Goal: Task Accomplishment & Management: Complete application form

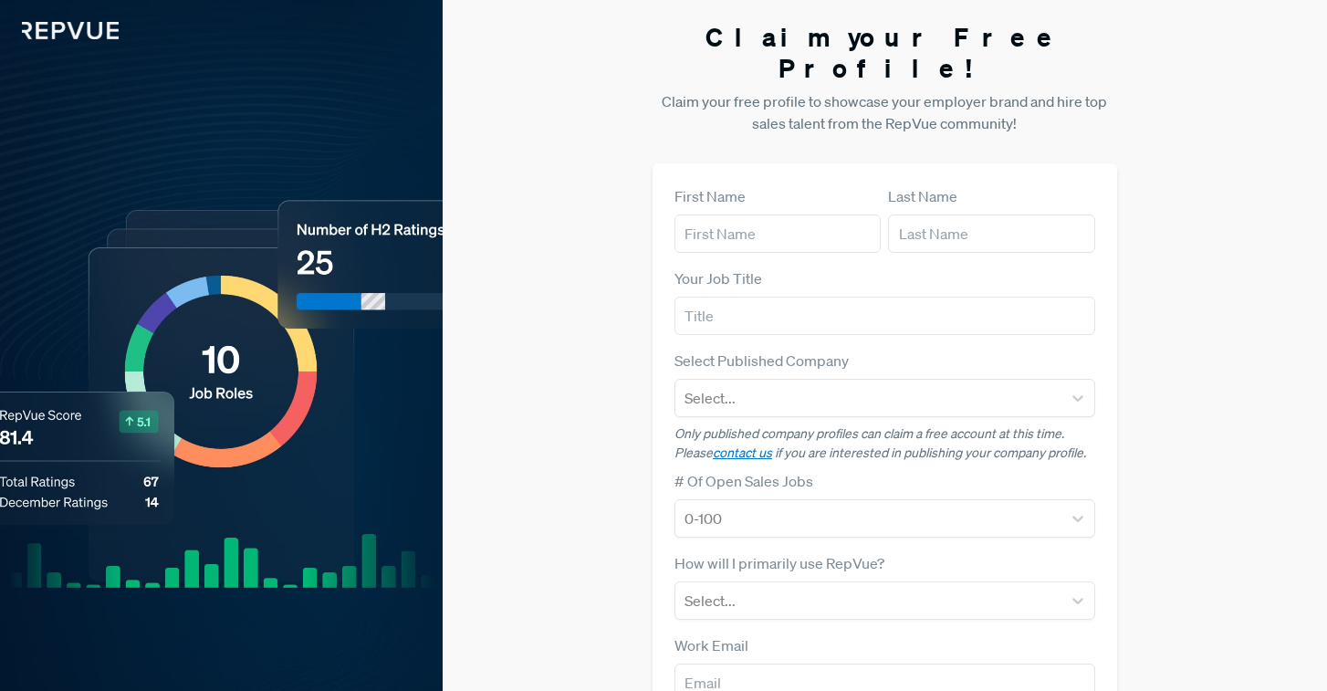
click at [778, 185] on div "First Name" at bounding box center [777, 219] width 206 height 68
click at [773, 214] on input "text" at bounding box center [777, 233] width 206 height 38
type input "Hakim"
type input "Myers"
type input "TA Manager"
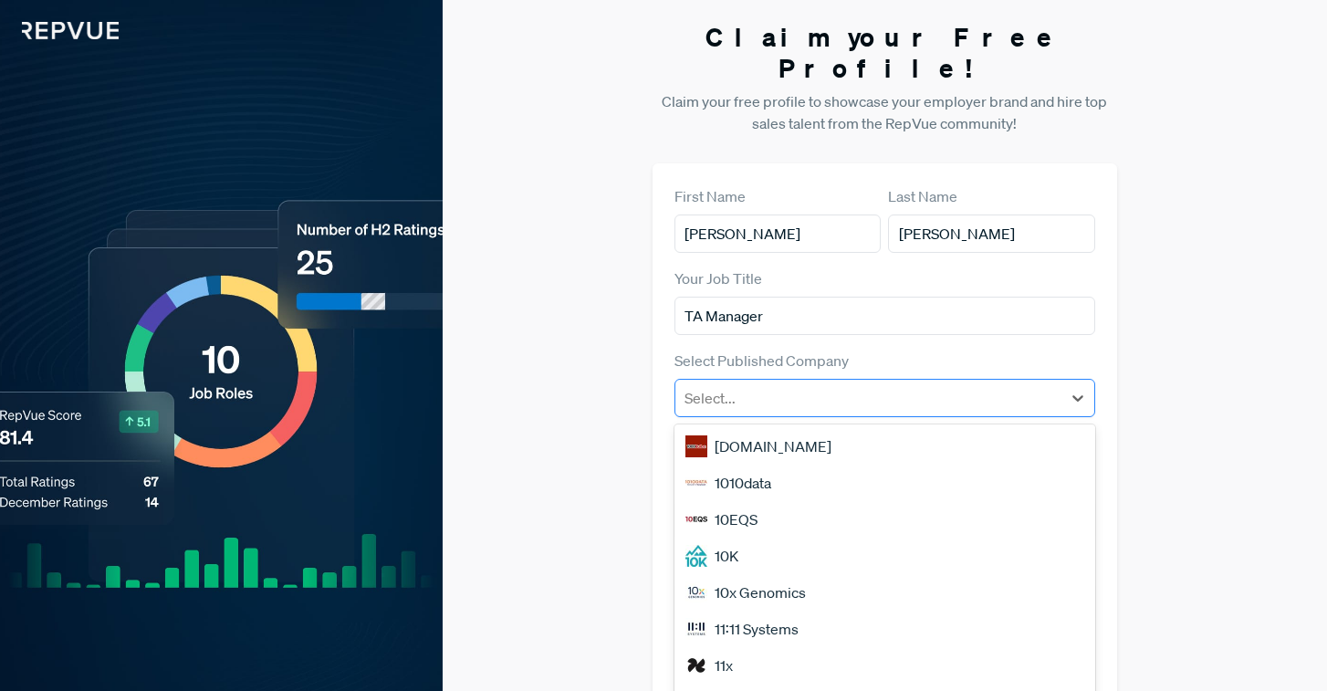
click at [788, 385] on div at bounding box center [868, 398] width 368 height 26
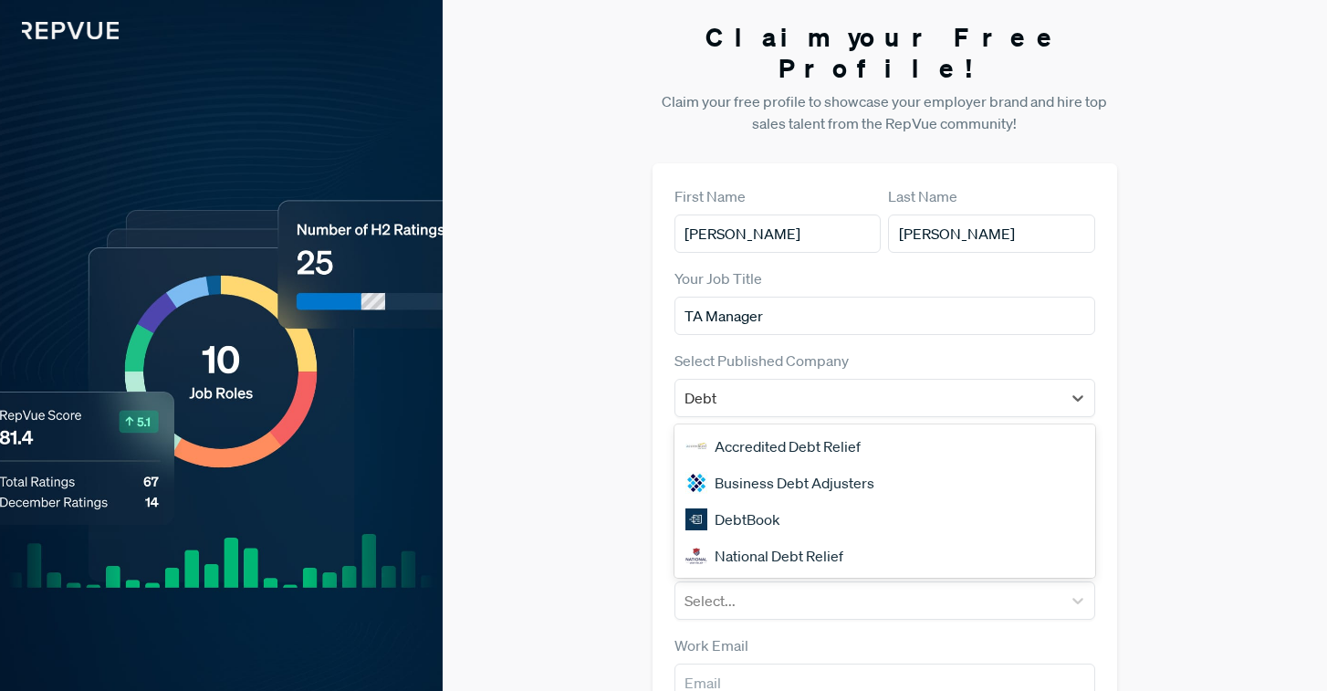
type input "DebtB"
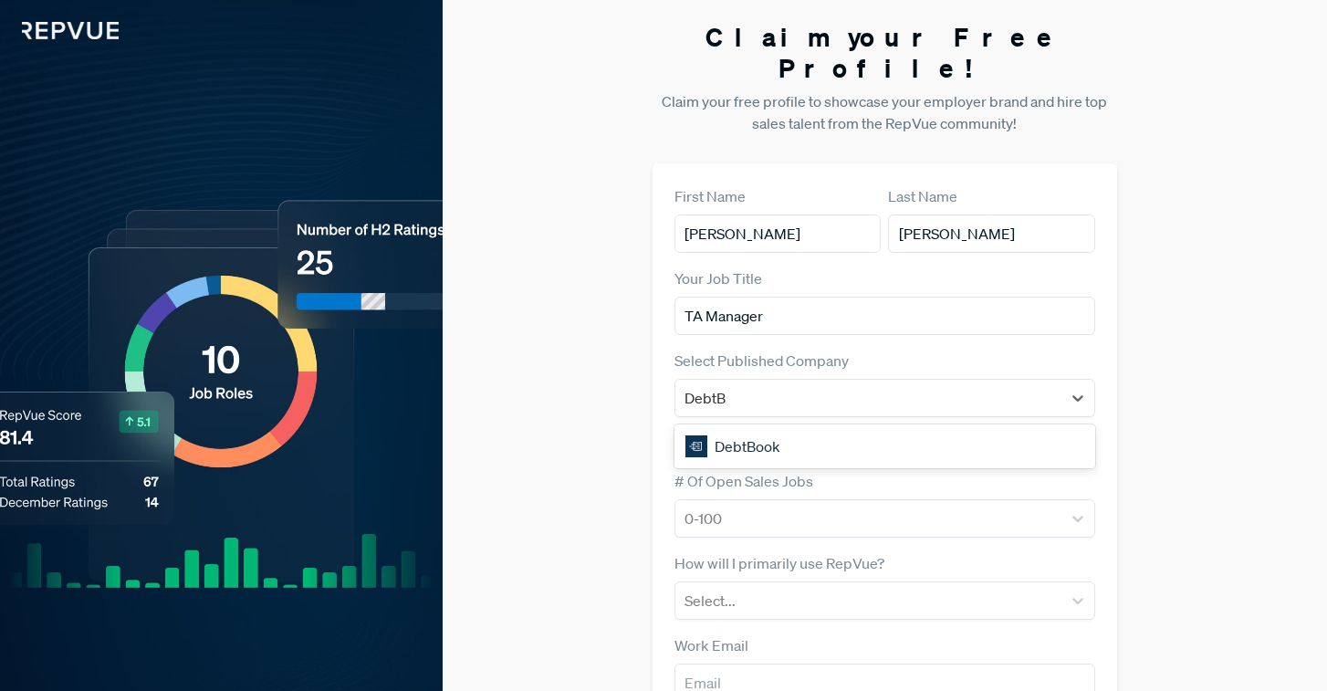
click at [840, 428] on div "DebtBook" at bounding box center [884, 446] width 421 height 37
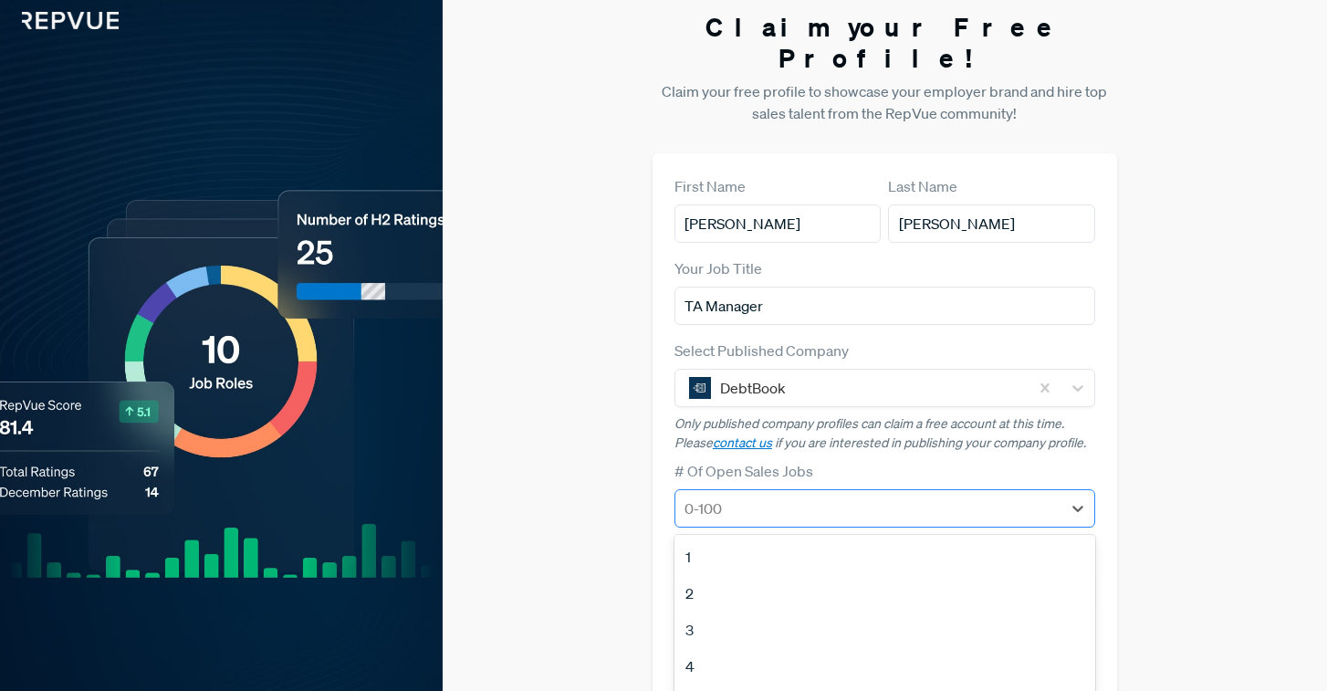
click at [817, 496] on div at bounding box center [868, 509] width 368 height 26
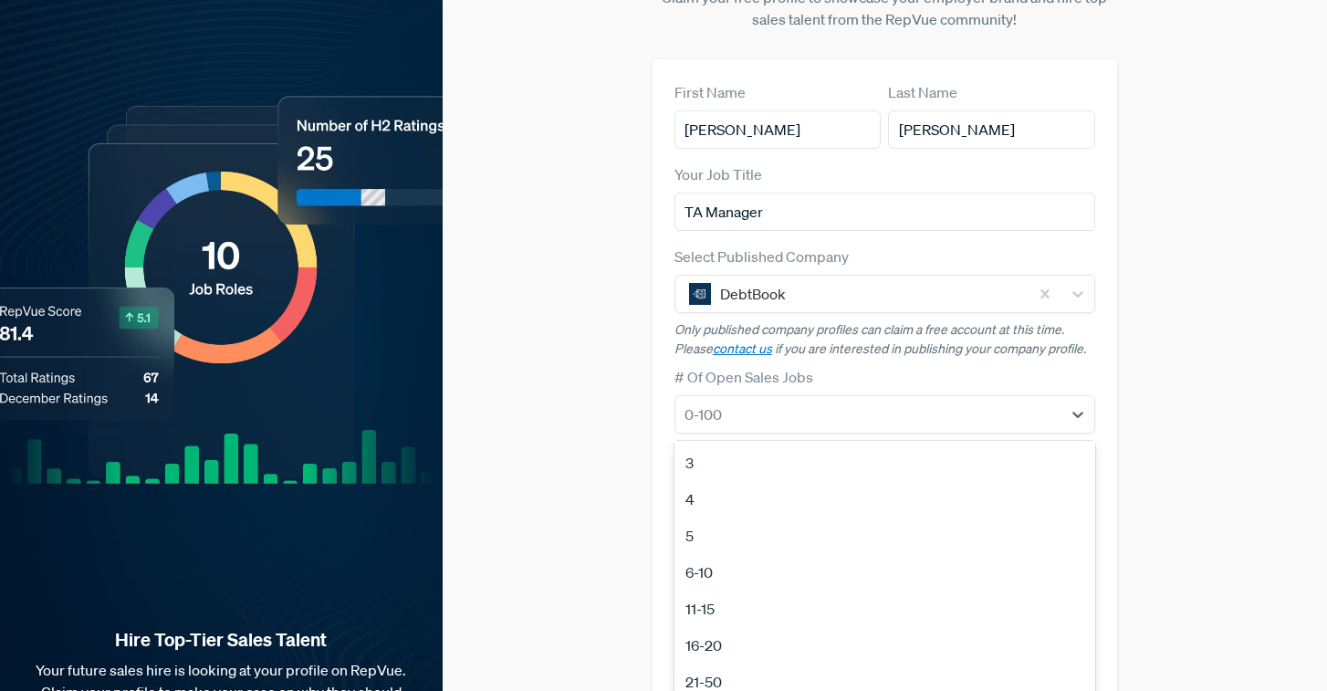
scroll to position [101, 0]
click at [725, 562] on div "11-15" at bounding box center [884, 580] width 421 height 37
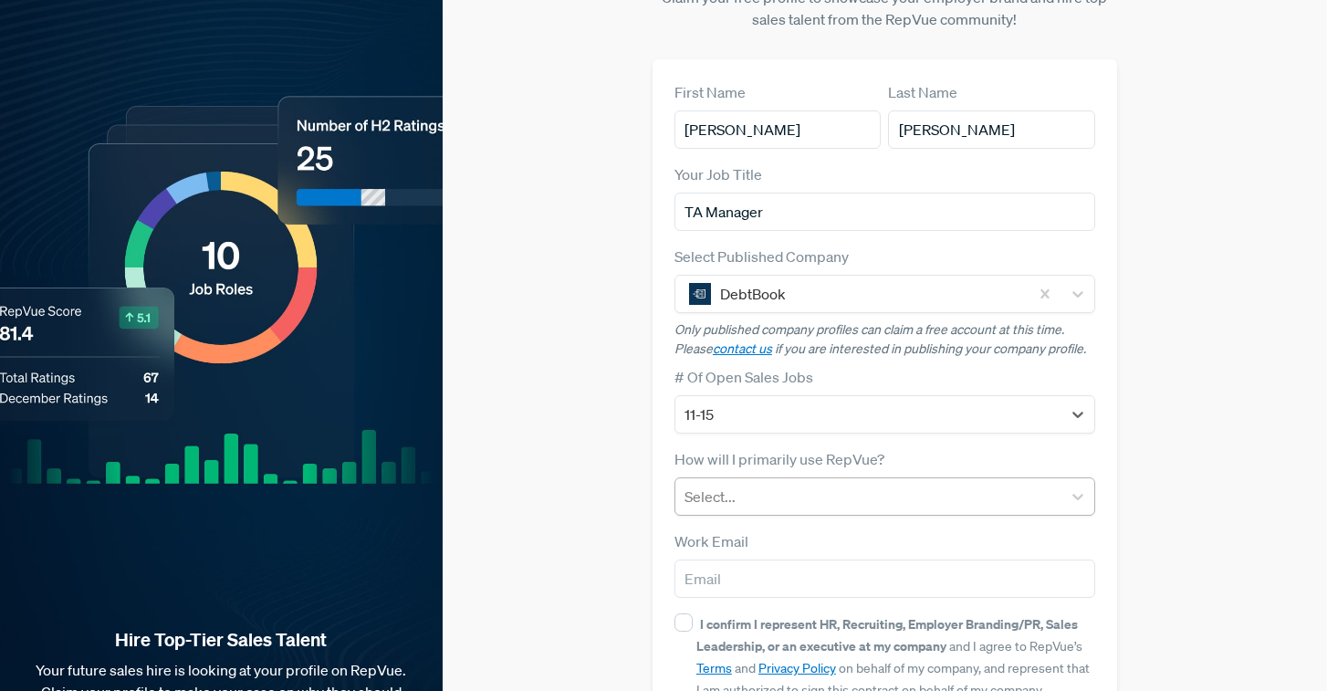
click at [790, 480] on div "Select..." at bounding box center [868, 496] width 386 height 33
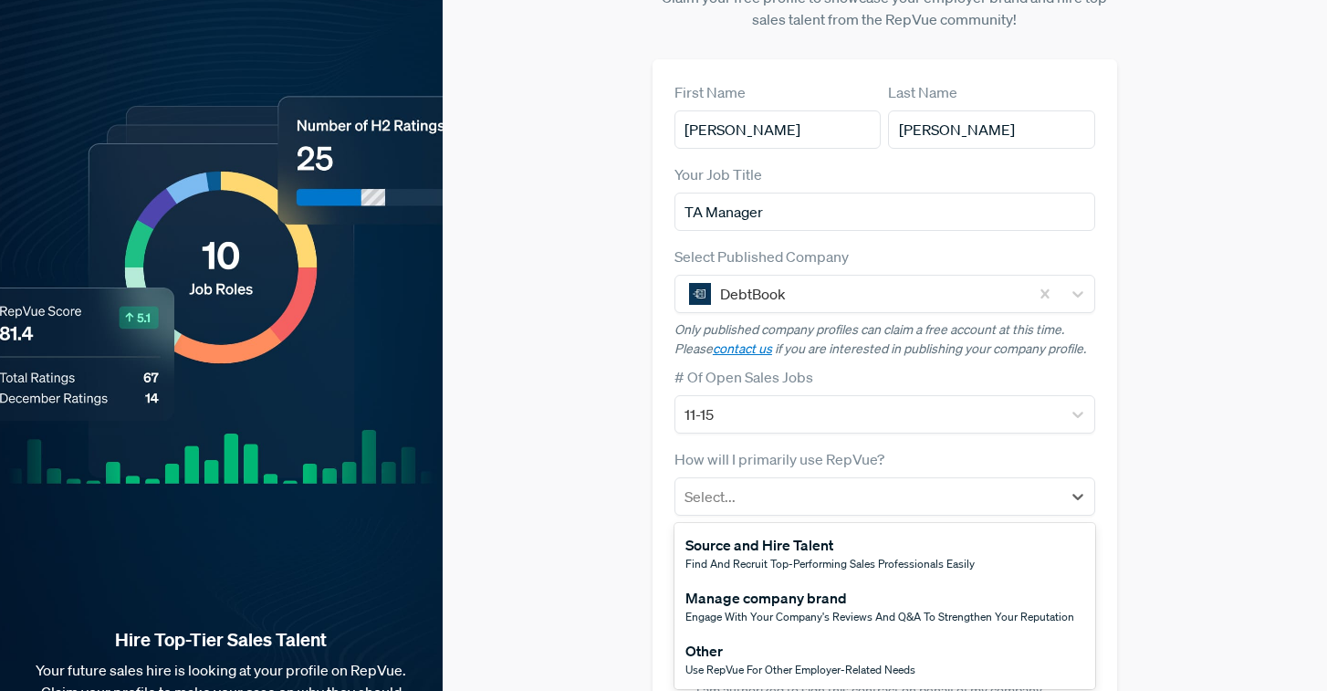
click at [823, 534] on div "Source and Hire Talent" at bounding box center [829, 545] width 289 height 22
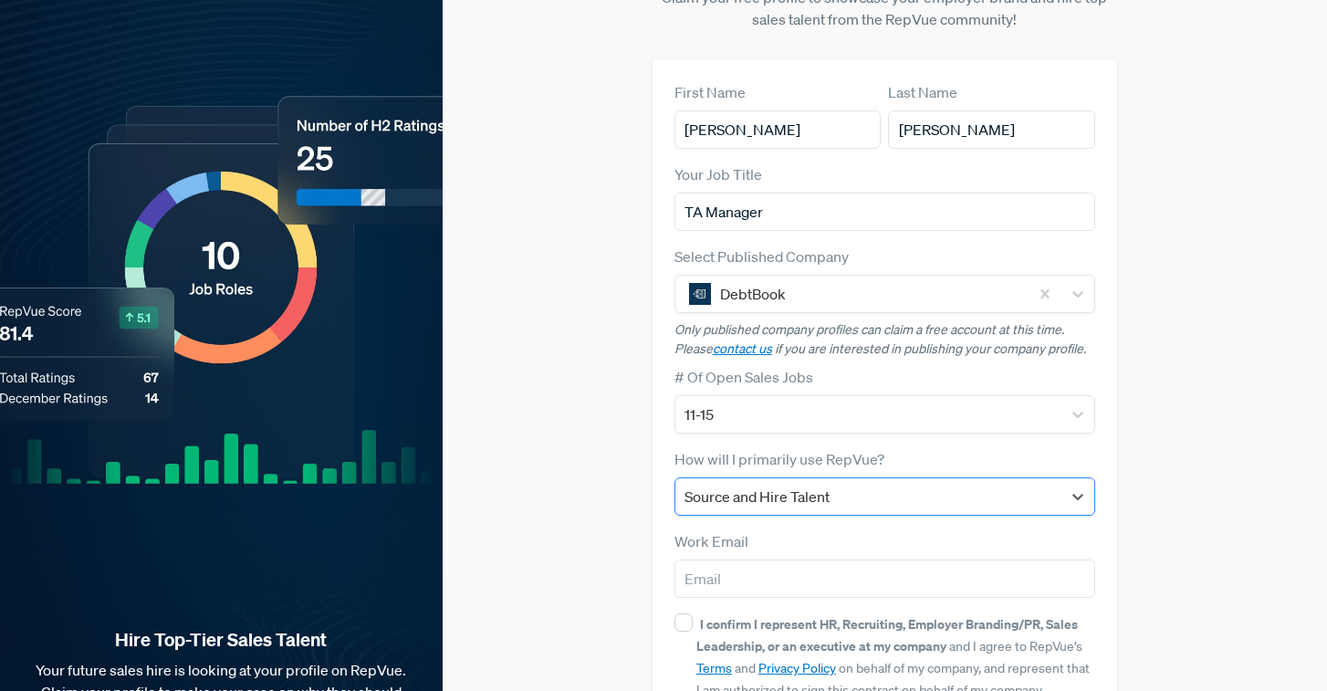
click at [797, 484] on div at bounding box center [868, 497] width 368 height 26
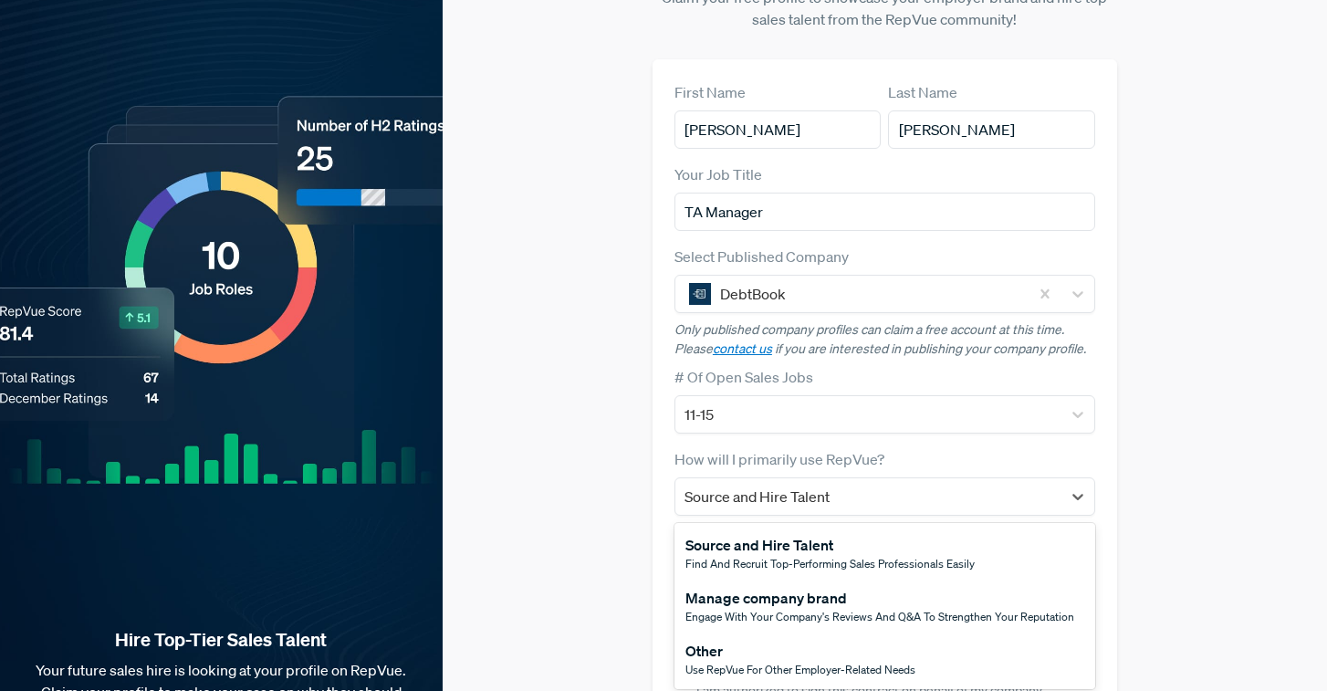
click at [784, 587] on div "Manage company brand" at bounding box center [879, 598] width 389 height 22
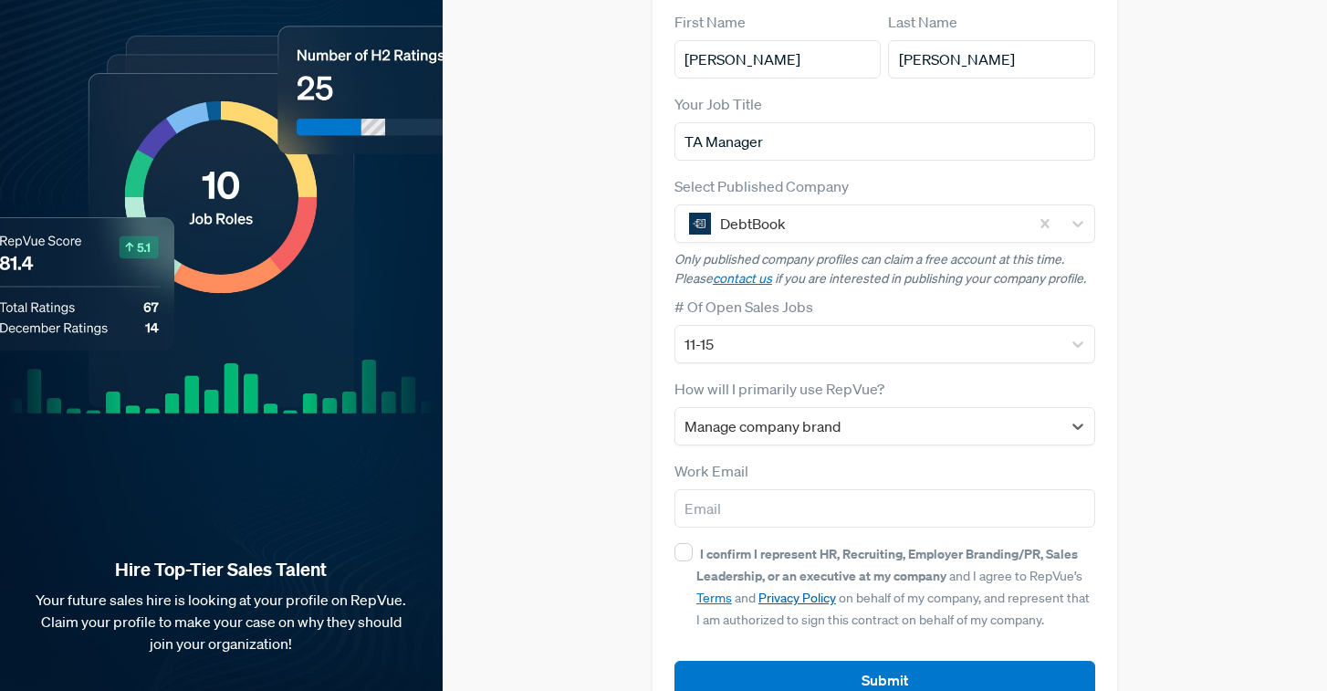
scroll to position [192, 0]
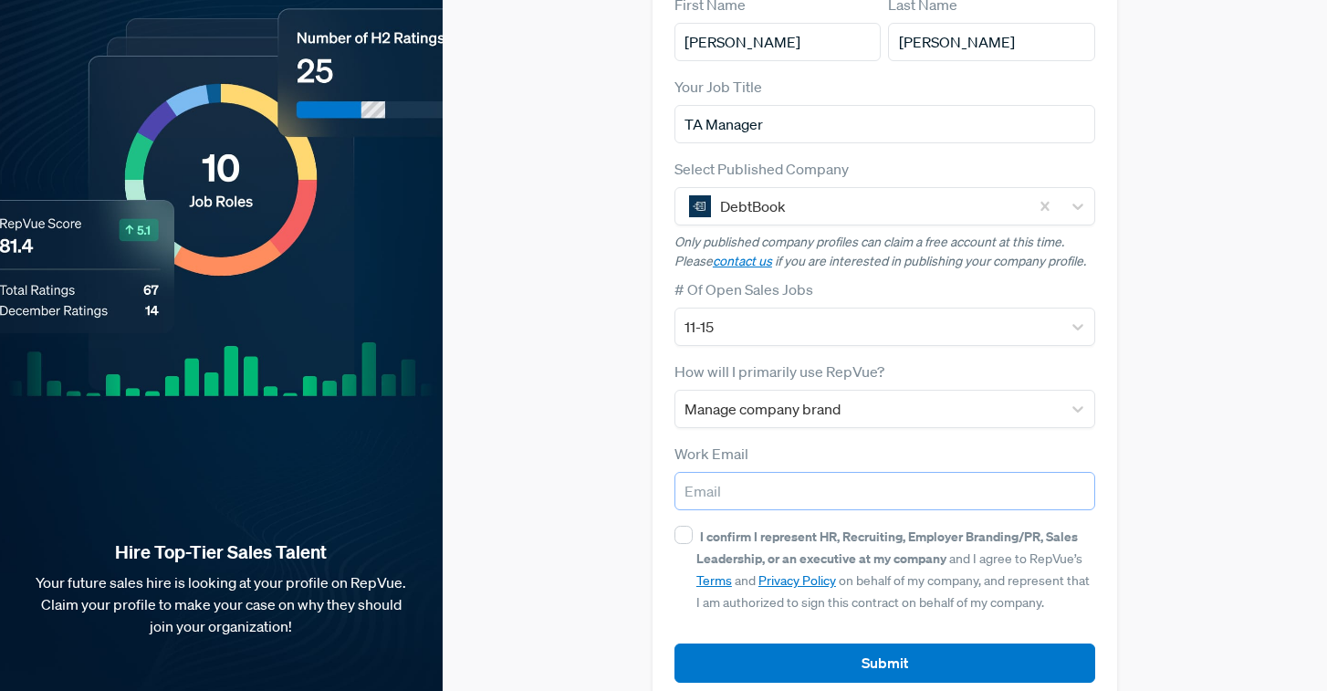
click at [784, 472] on input "email" at bounding box center [884, 491] width 421 height 38
type input "[EMAIL_ADDRESS][PERSON_NAME][DOMAIN_NAME]"
click at [682, 526] on input "I confirm I represent HR, Recruiting, Employer Branding/PR, Sales Leadership, o…" at bounding box center [683, 535] width 18 height 18
checkbox input "true"
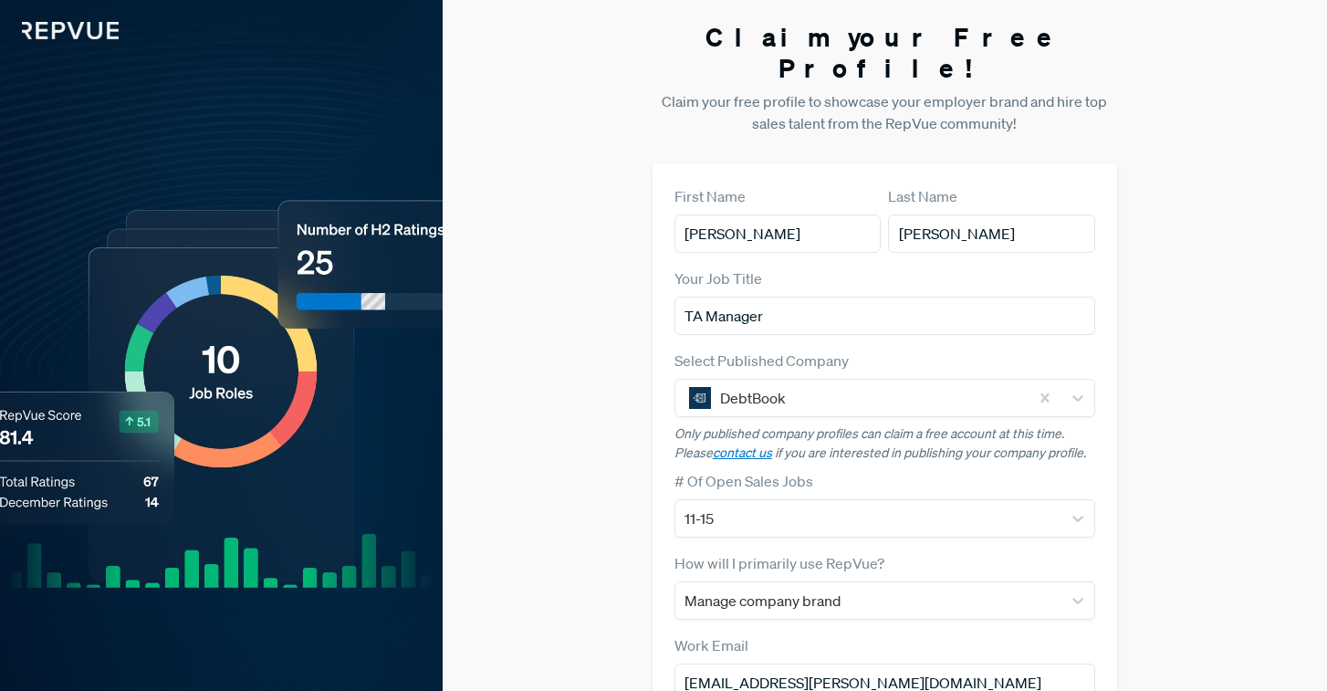
scroll to position [196, 0]
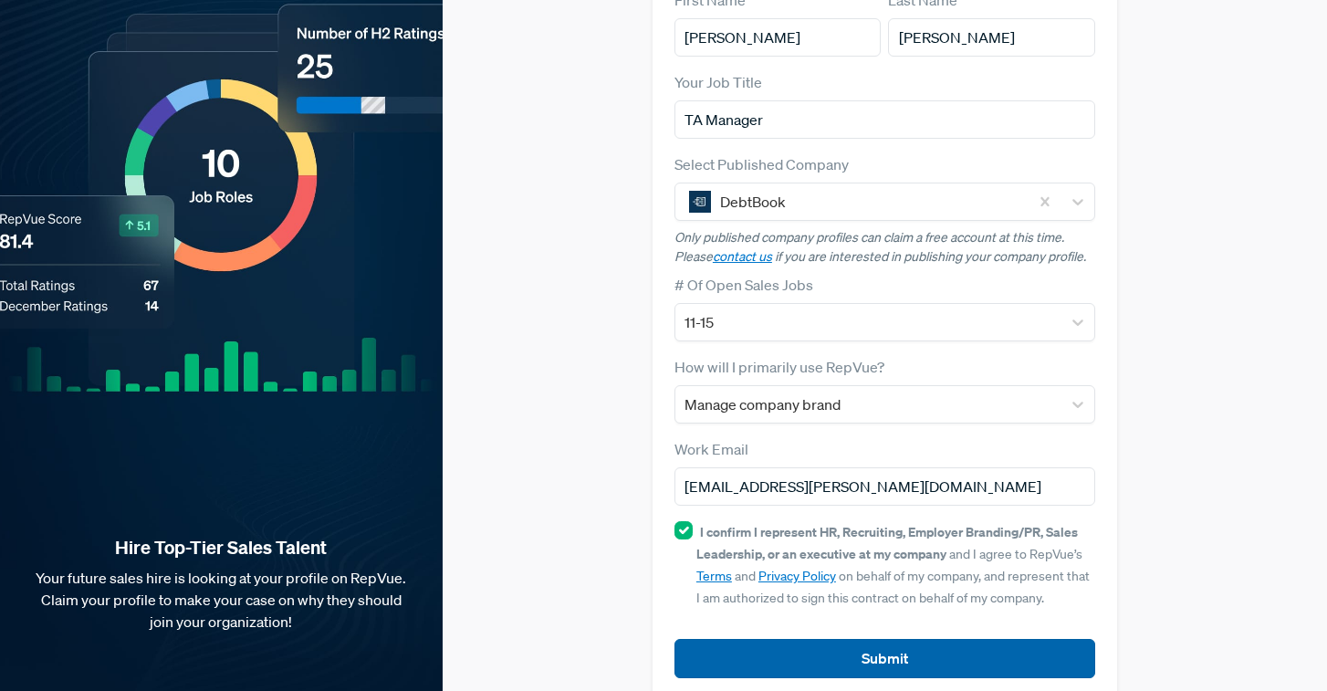
click at [865, 639] on button "Submit" at bounding box center [884, 658] width 421 height 39
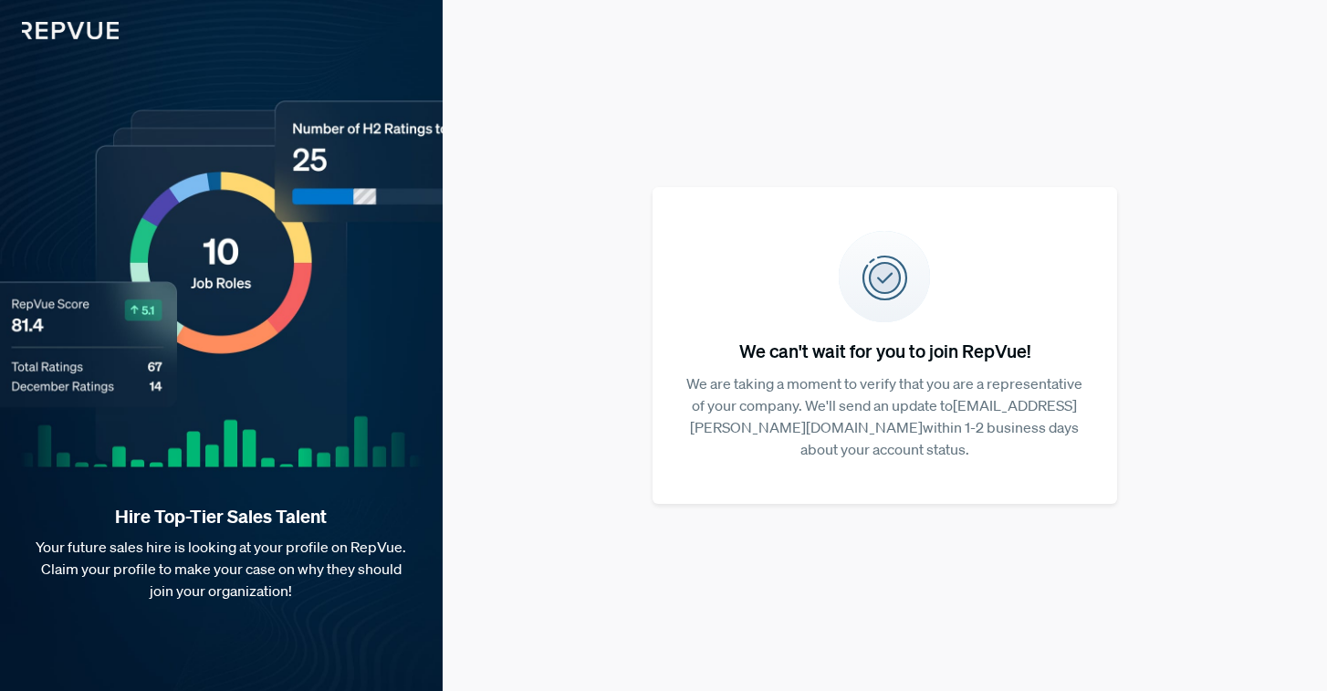
scroll to position [0, 0]
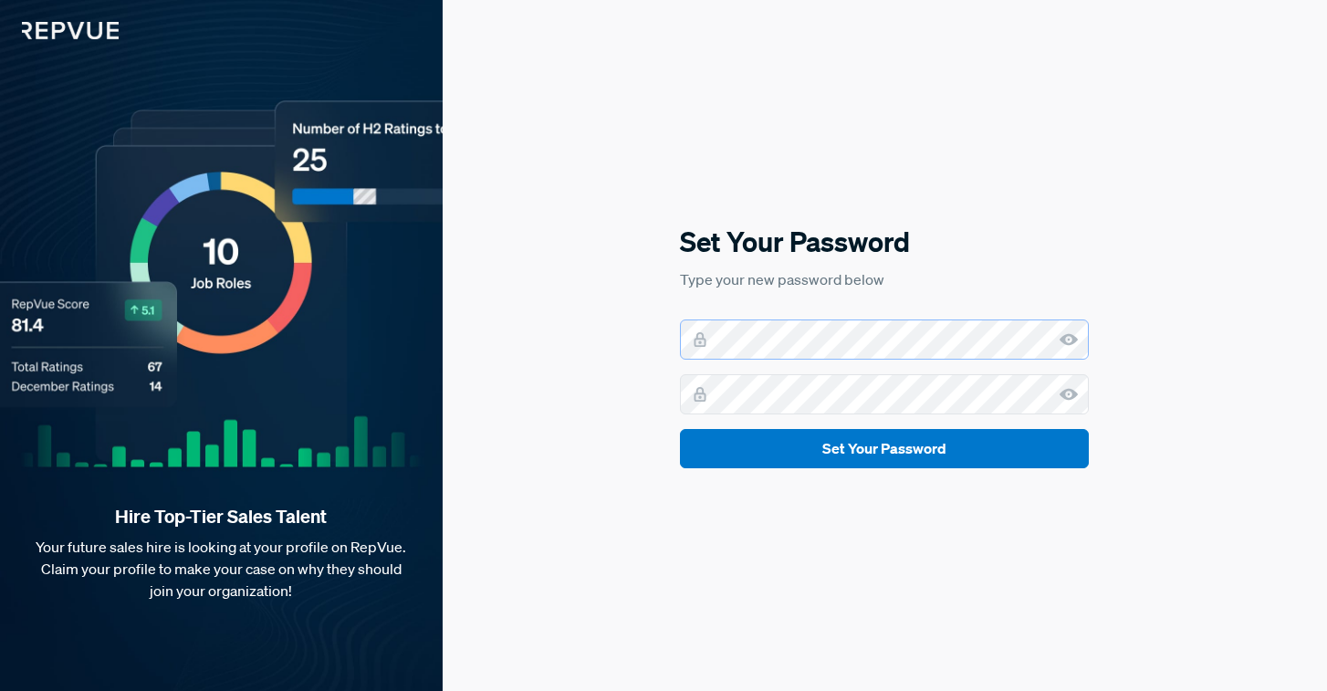
click at [0, 690] on com-1password-button at bounding box center [0, 691] width 0 height 0
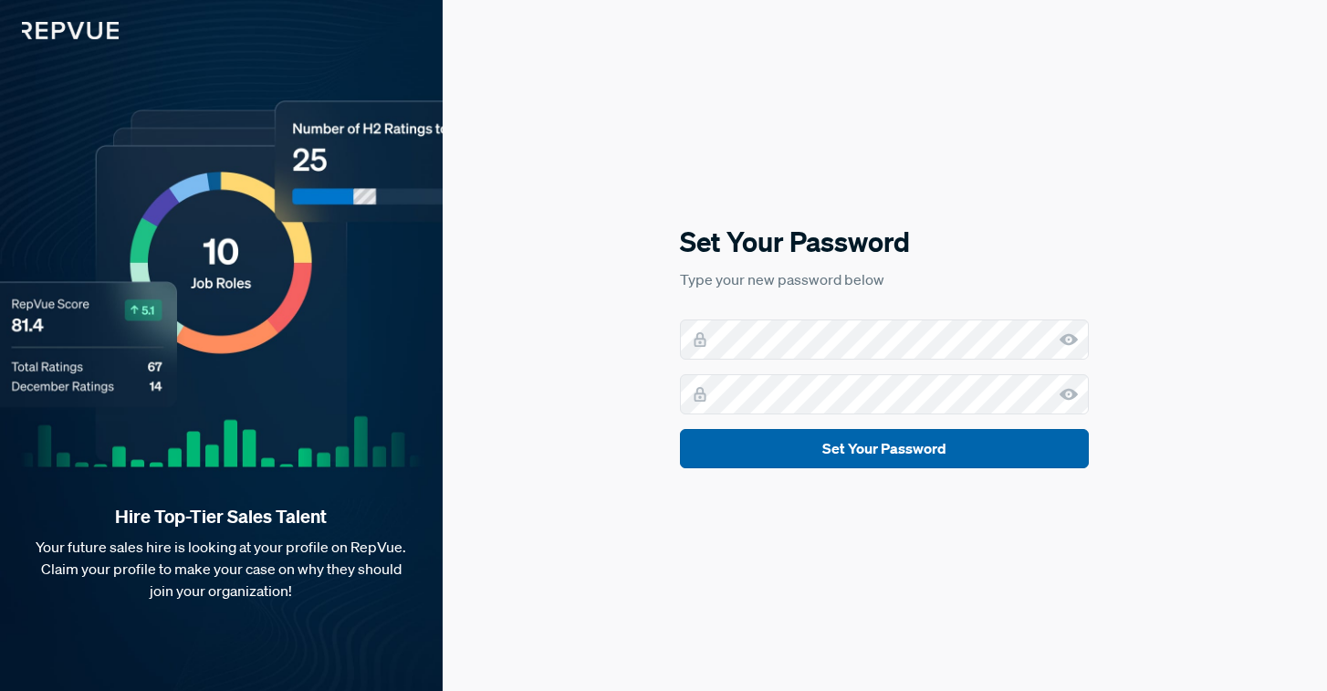
click at [870, 451] on button "Set Your Password" at bounding box center [884, 448] width 409 height 39
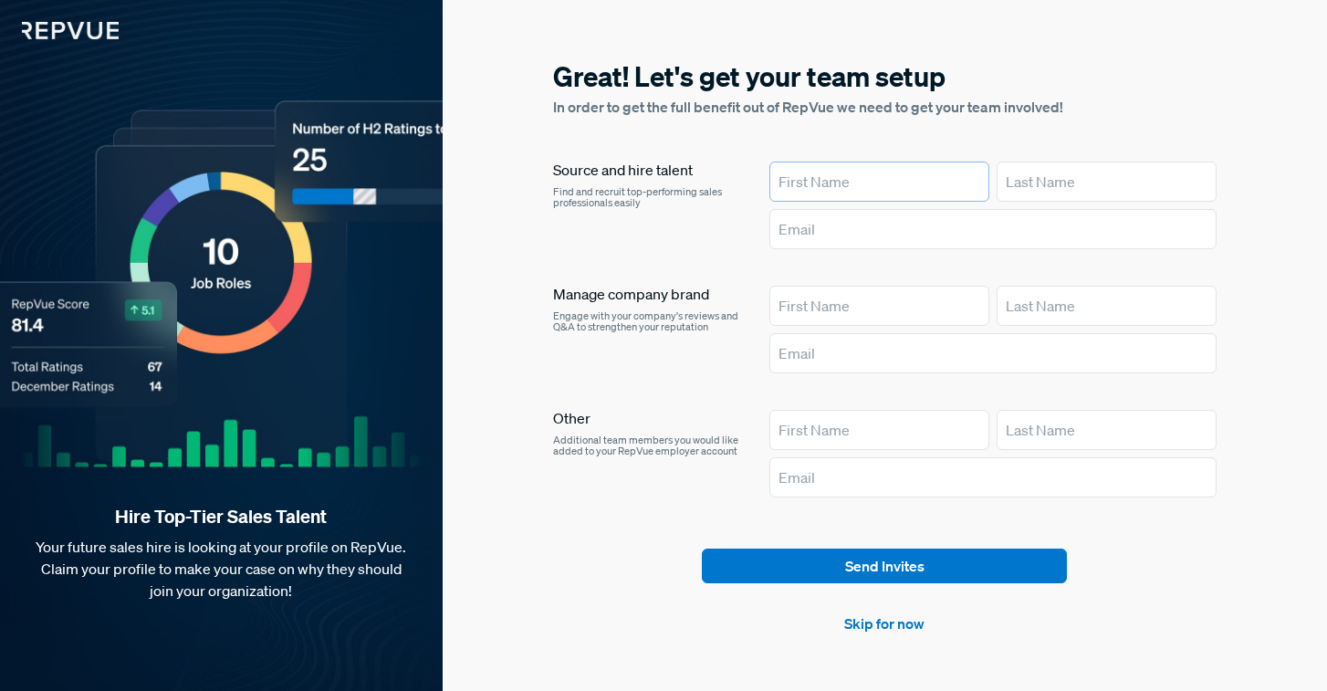
click at [862, 193] on input "text" at bounding box center [879, 182] width 220 height 40
click at [871, 622] on link "Skip for now" at bounding box center [884, 623] width 80 height 22
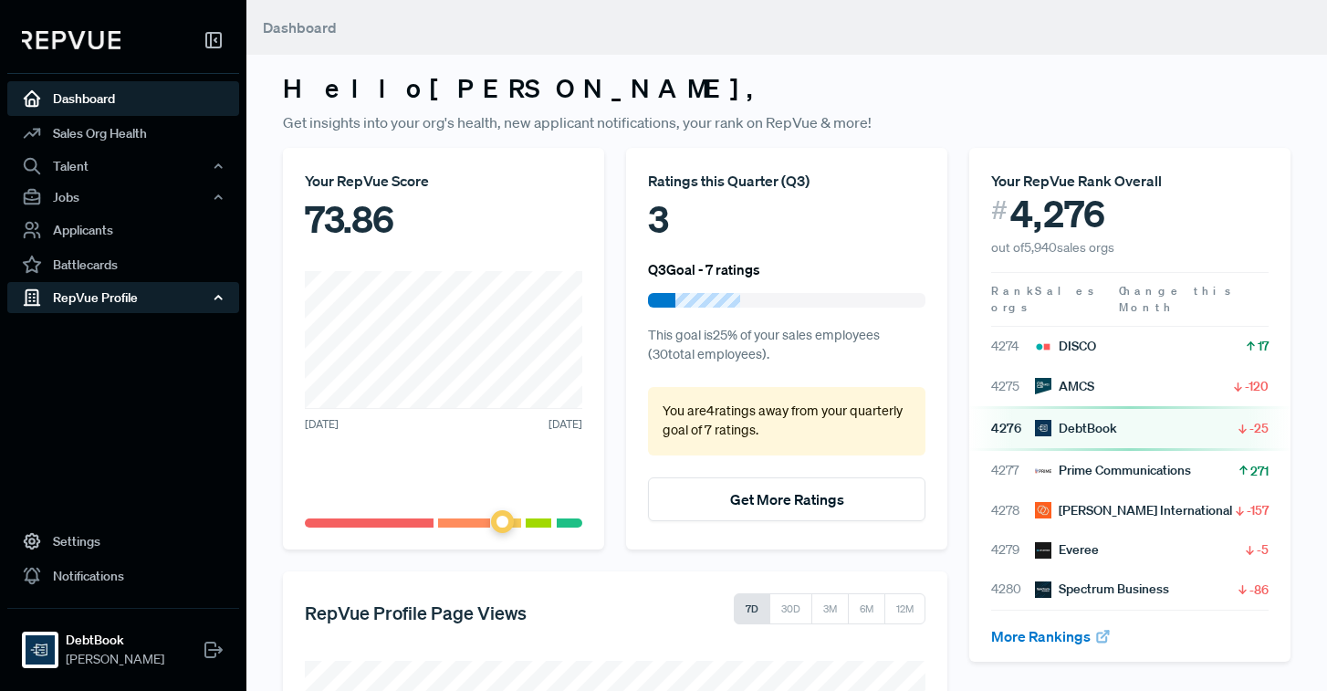
click at [90, 293] on div "RepVue Profile" at bounding box center [123, 297] width 232 height 31
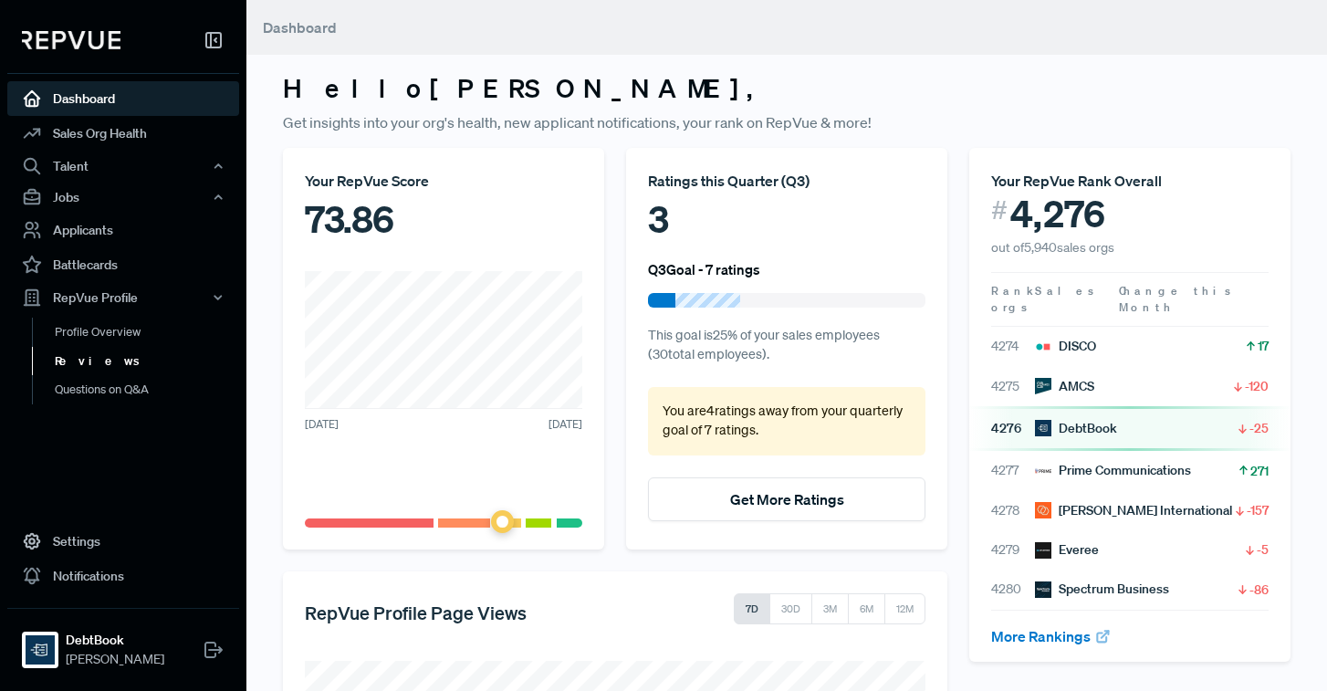
click at [85, 359] on link "Reviews" at bounding box center [148, 361] width 232 height 29
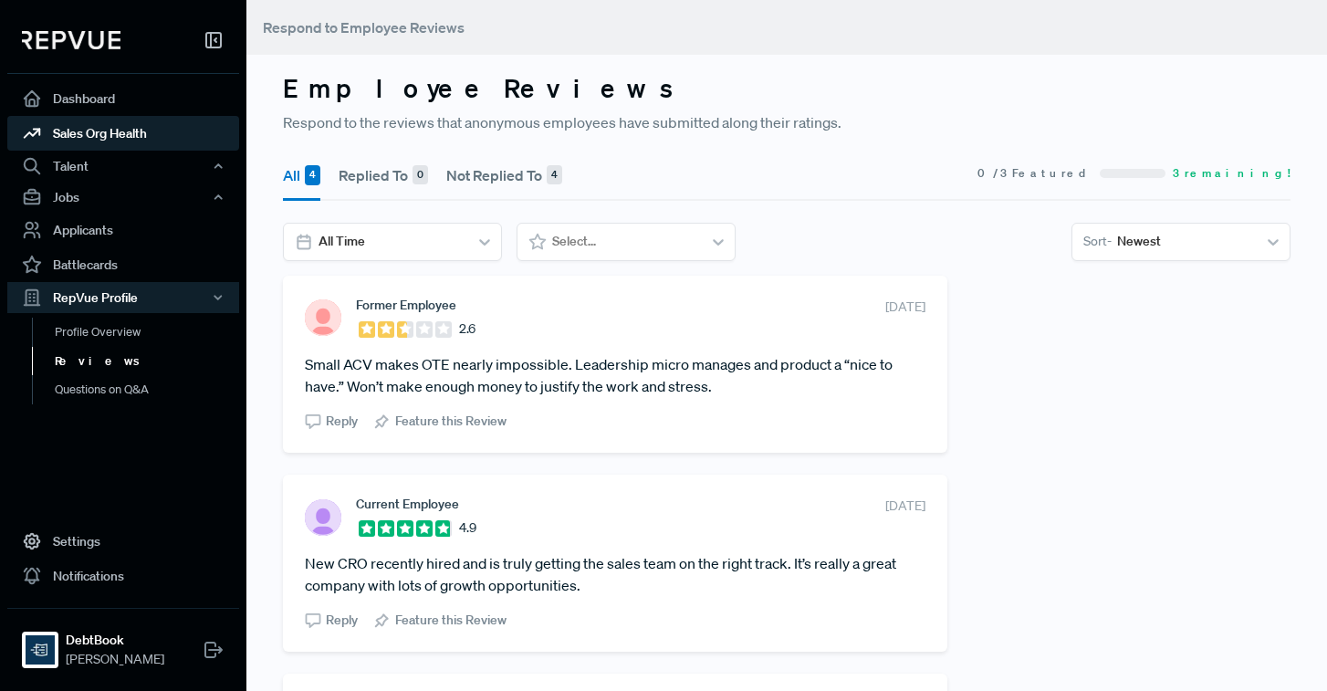
click at [98, 135] on link "Sales Org Health" at bounding box center [123, 133] width 232 height 35
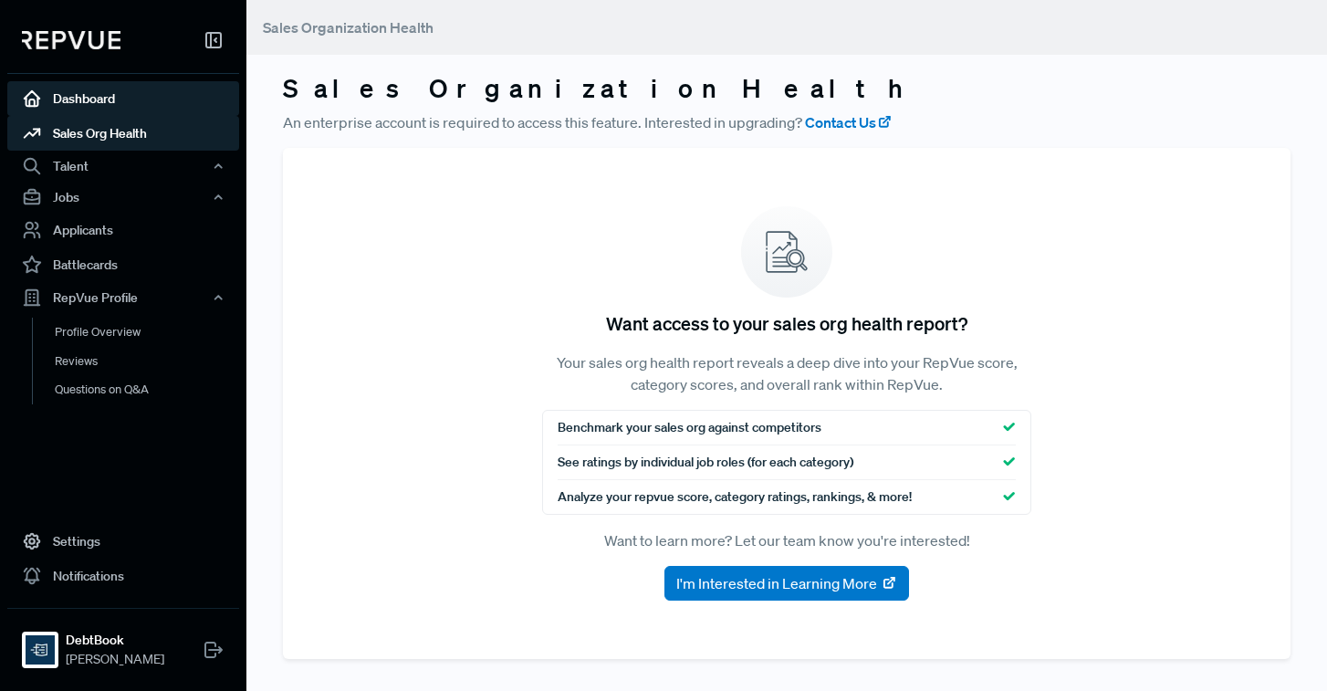
click at [99, 94] on link "Dashboard" at bounding box center [123, 98] width 232 height 35
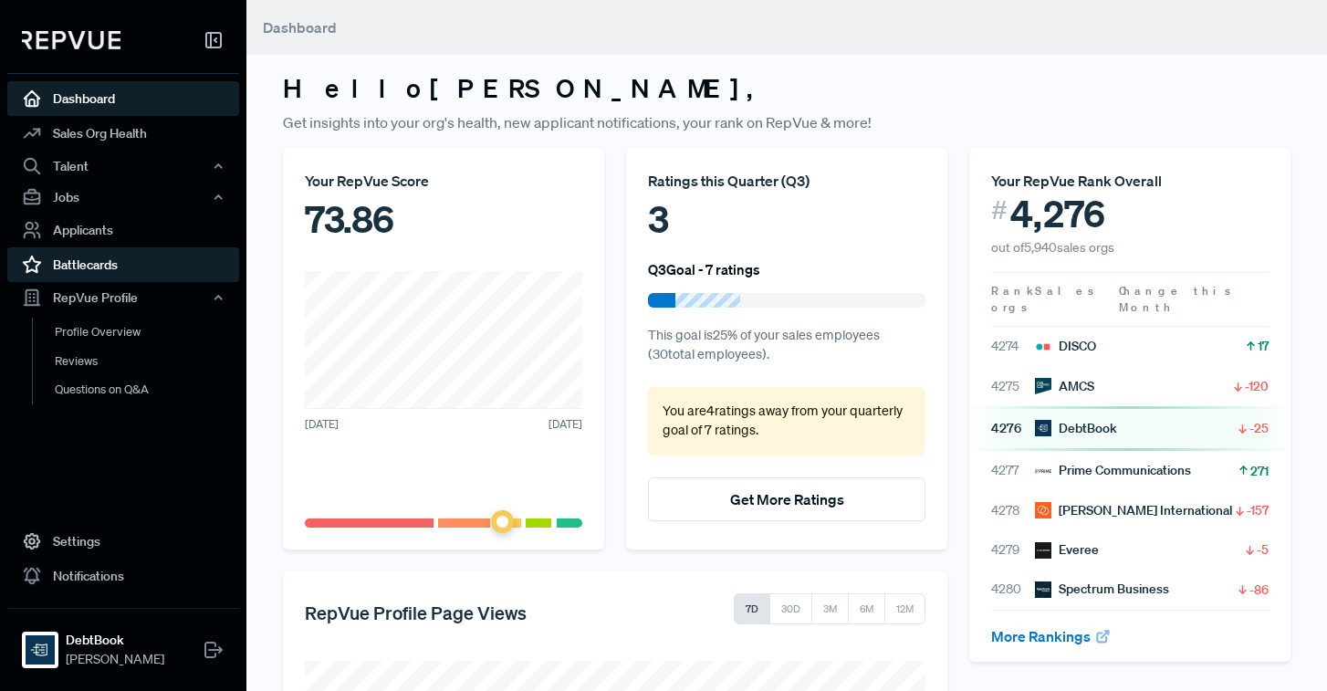
click at [93, 268] on link "Battlecards" at bounding box center [123, 264] width 232 height 35
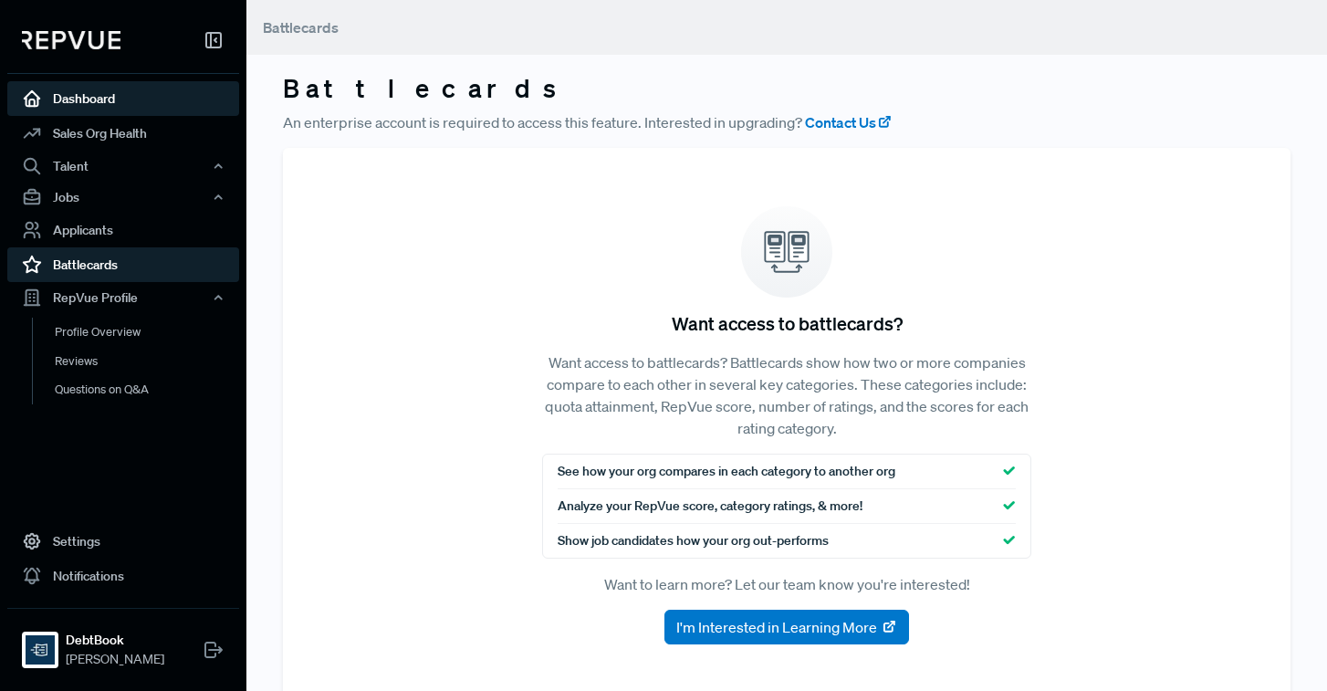
click at [106, 89] on link "Dashboard" at bounding box center [123, 98] width 232 height 35
